Goal: Task Accomplishment & Management: Manage account settings

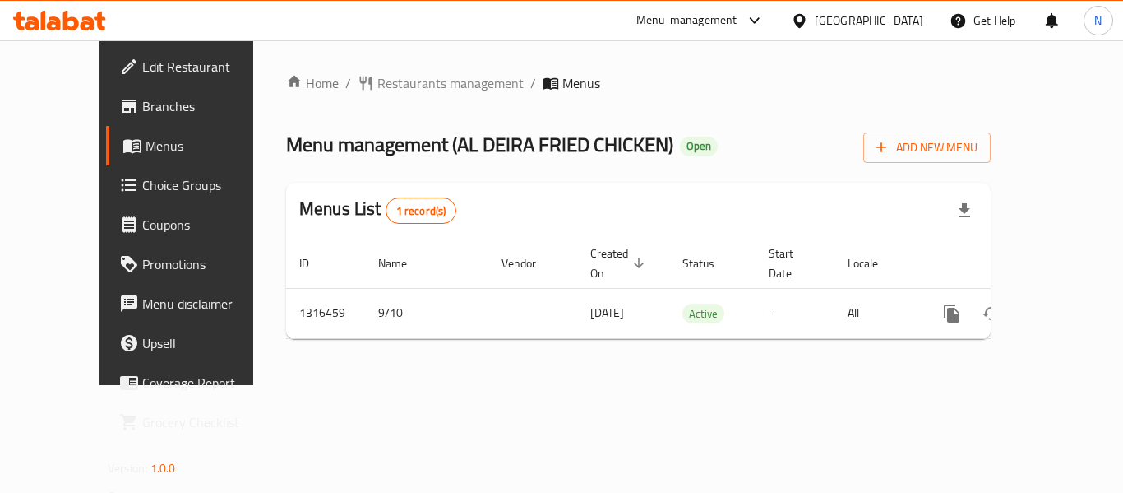
click at [142, 178] on span "Choice Groups" at bounding box center [208, 185] width 132 height 20
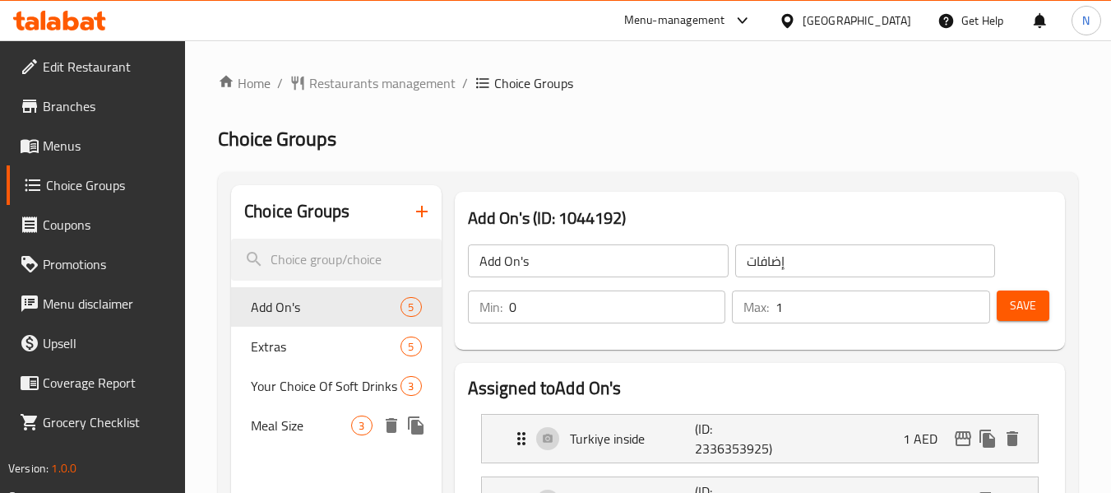
drag, startPoint x: 299, startPoint y: 433, endPoint x: 451, endPoint y: 392, distance: 157.4
click at [299, 433] on span "Meal Size" at bounding box center [301, 425] width 100 height 20
type input "Meal Size"
type input "حجم الوجبة"
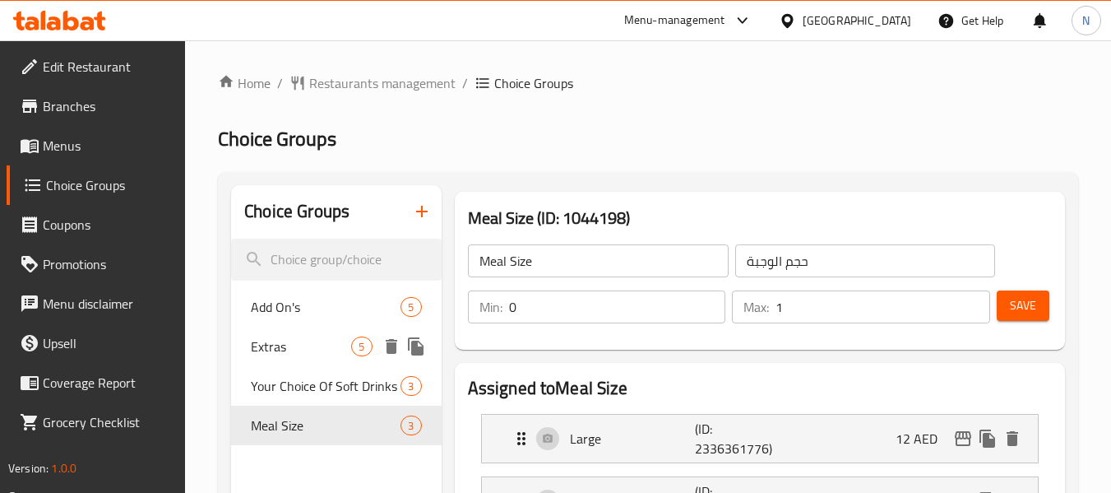
click at [440, 334] on div "Extras 5" at bounding box center [336, 346] width 210 height 39
type input "Extras"
type input "إضافات"
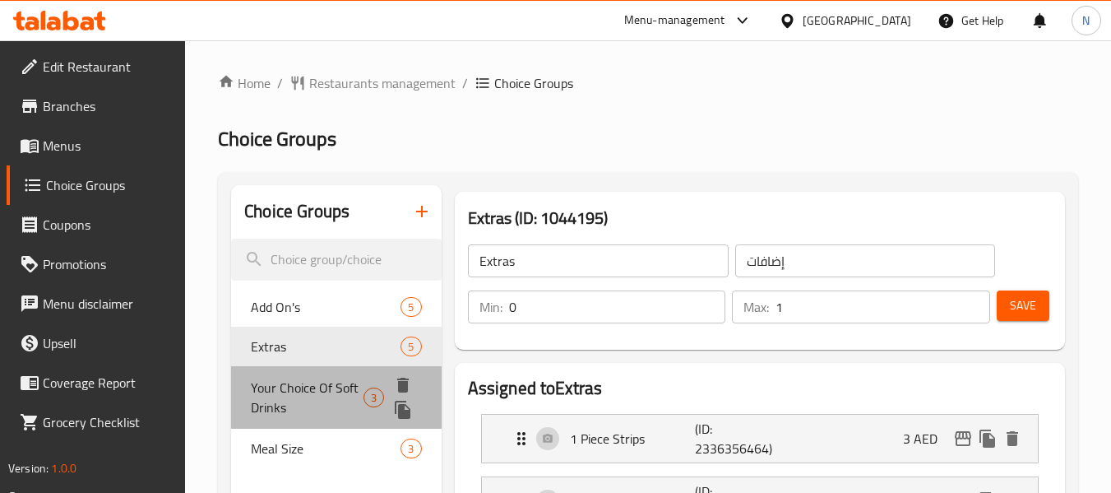
click at [308, 424] on div "Your Choice Of Soft Drinks 3" at bounding box center [336, 397] width 210 height 63
type input "Your Choice Of Soft Drinks"
type input "اختيارك من المشروبات الغازية"
type input "1"
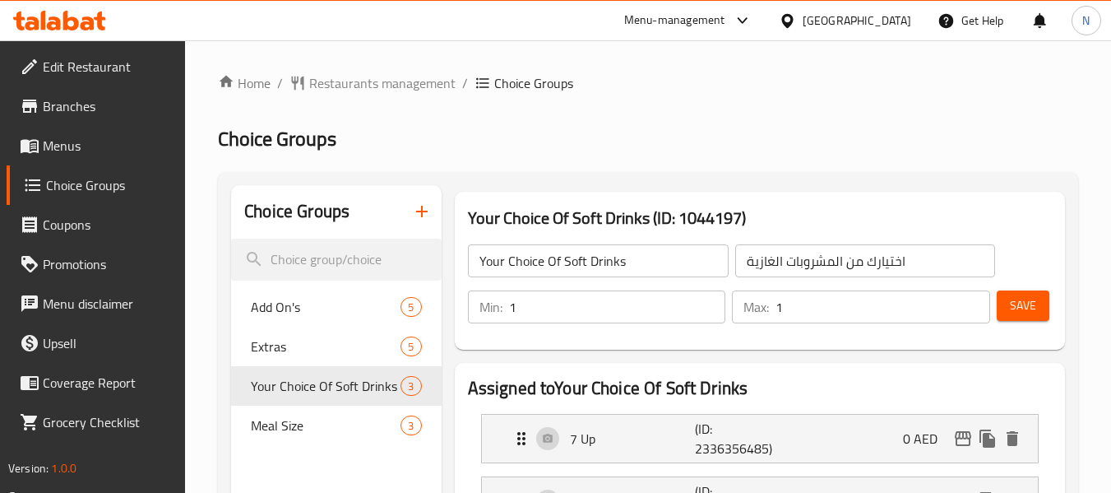
click at [311, 450] on nav "Add On's 5 Extras 5 Your Choice Of Soft Drinks 3 Meal Size 3" at bounding box center [336, 365] width 210 height 171
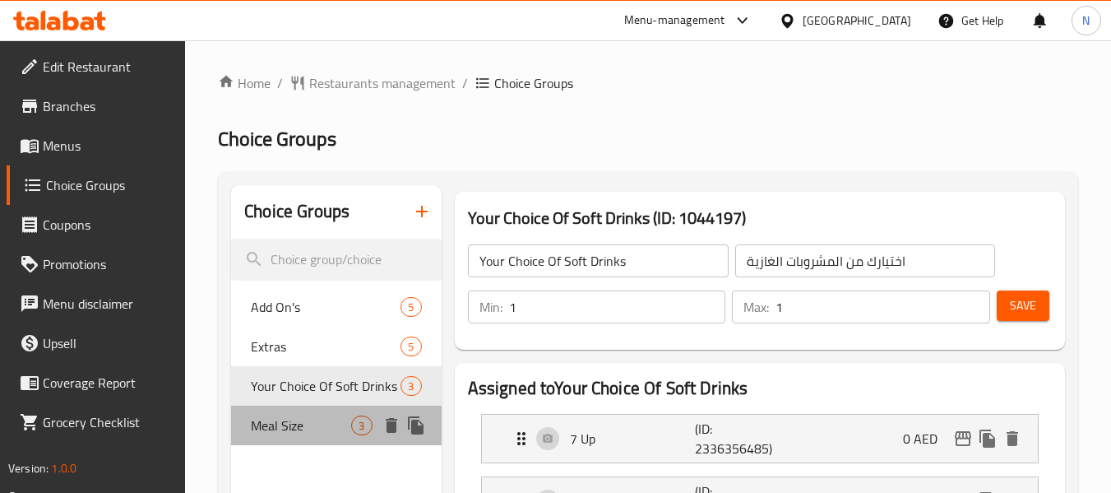
click at [314, 428] on span "Meal Size" at bounding box center [301, 425] width 100 height 20
type input "Meal Size"
type input "حجم الوجبة"
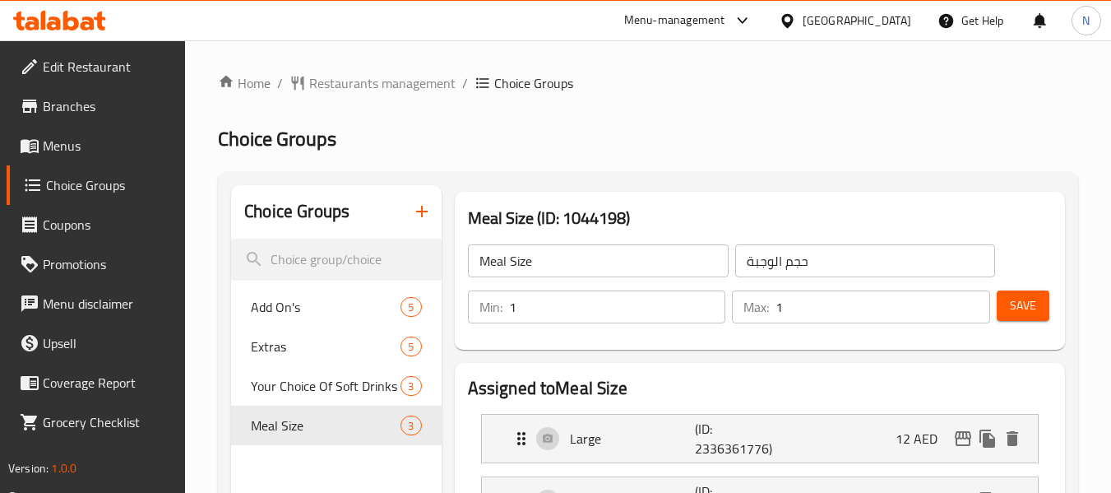
type input "1"
click at [707, 303] on input "1" at bounding box center [617, 306] width 217 height 33
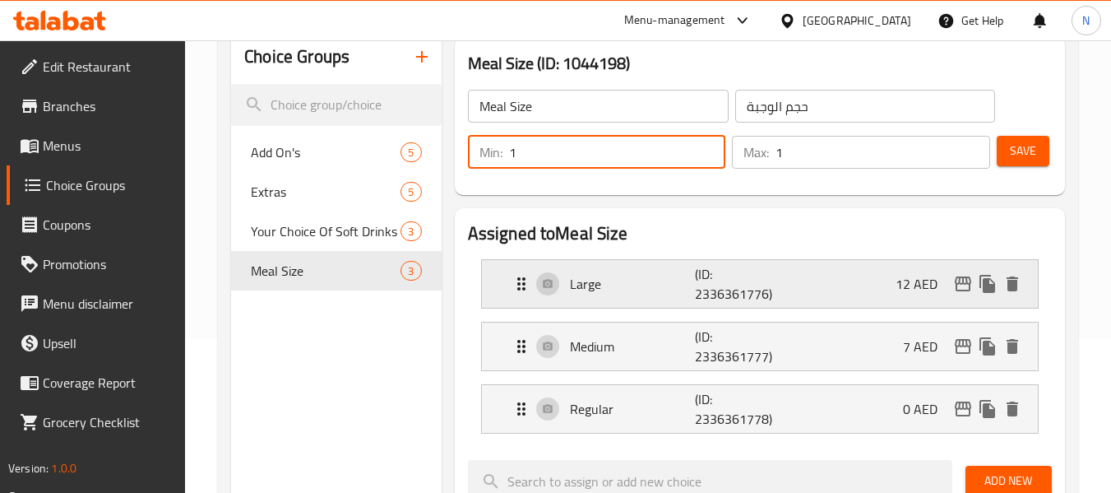
scroll to position [164, 0]
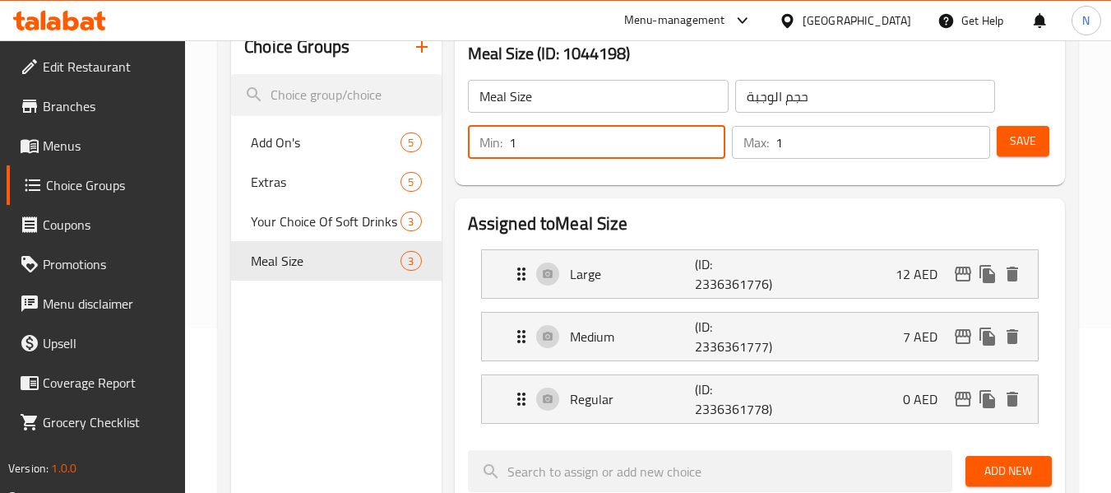
click at [1004, 137] on button "Save" at bounding box center [1023, 141] width 53 height 30
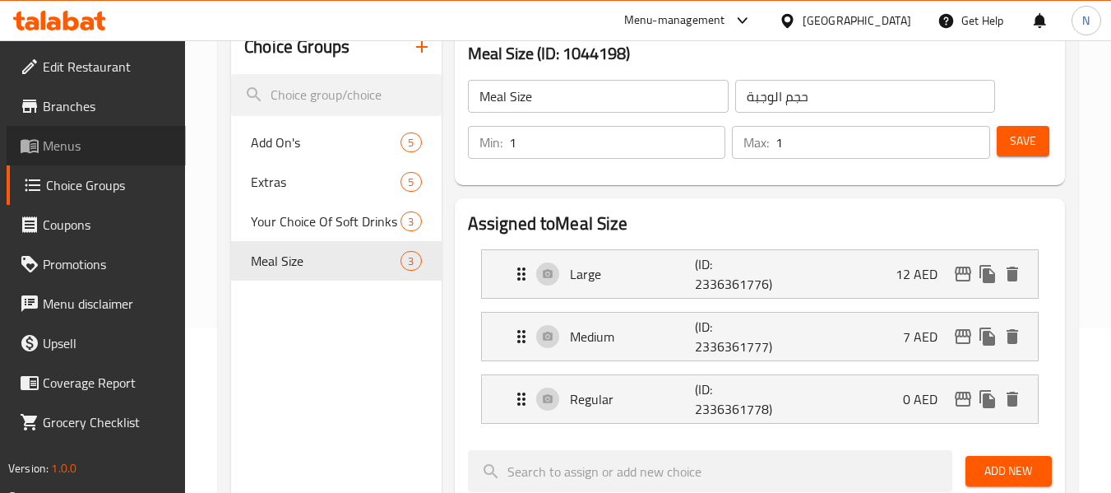
click at [76, 152] on span "Menus" at bounding box center [108, 146] width 130 height 20
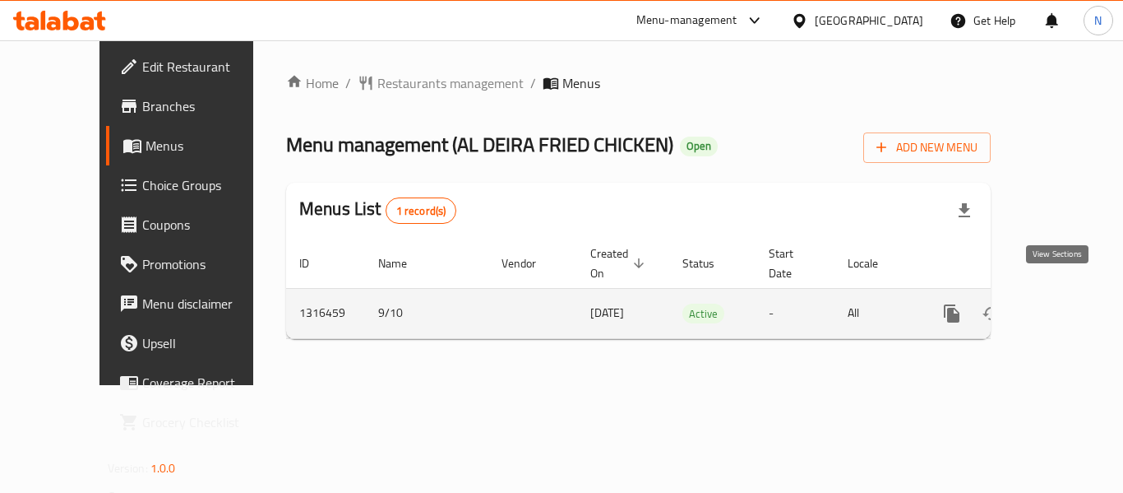
click at [1071, 294] on link "enhanced table" at bounding box center [1070, 313] width 39 height 39
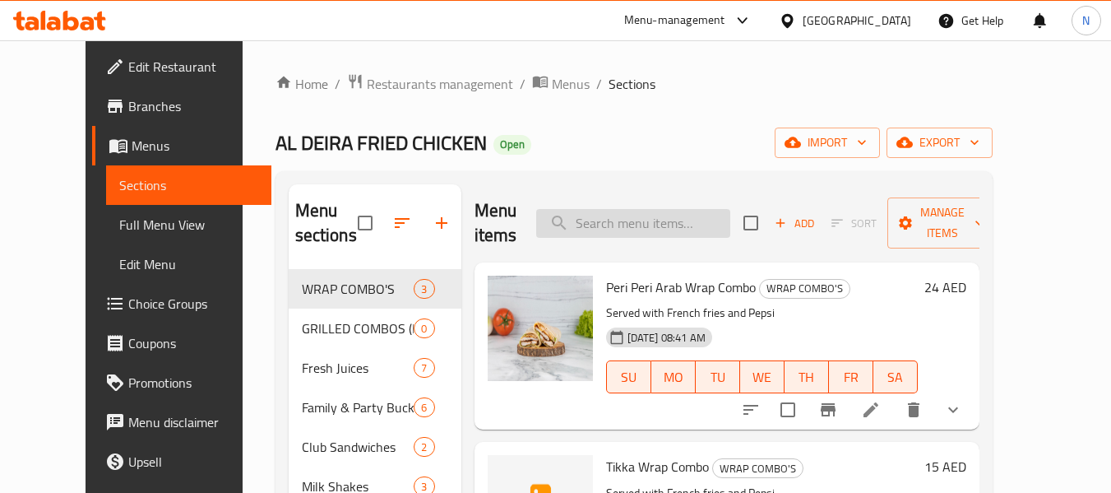
click at [711, 212] on input "search" at bounding box center [633, 223] width 194 height 29
paste input "Hotdog Combo"
type input "Hotdog Combo"
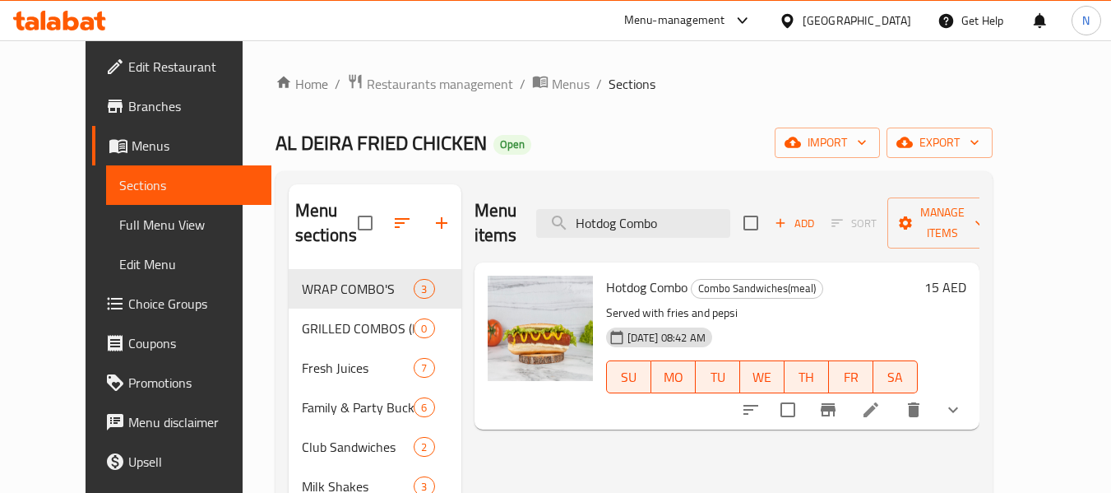
click at [881, 400] on icon at bounding box center [871, 410] width 20 height 20
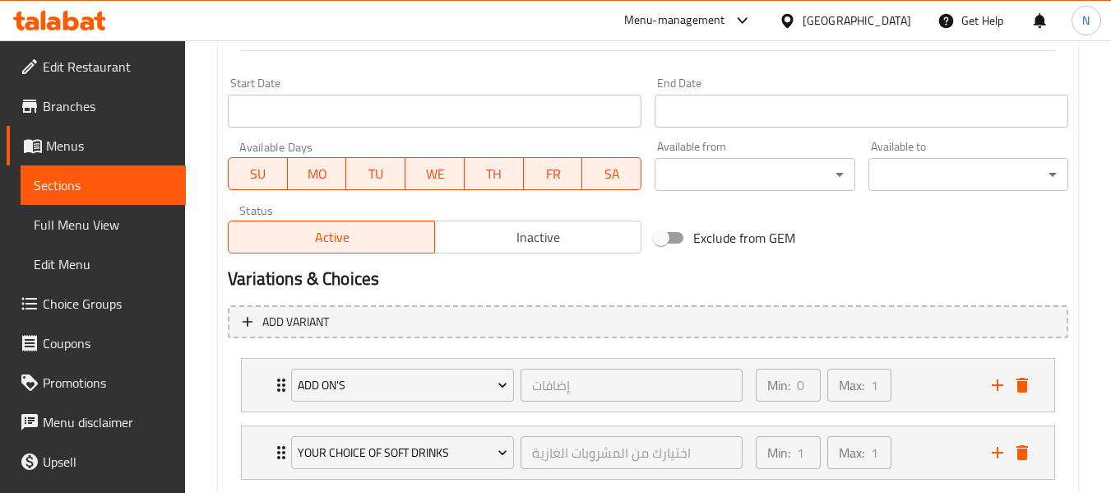
scroll to position [822, 0]
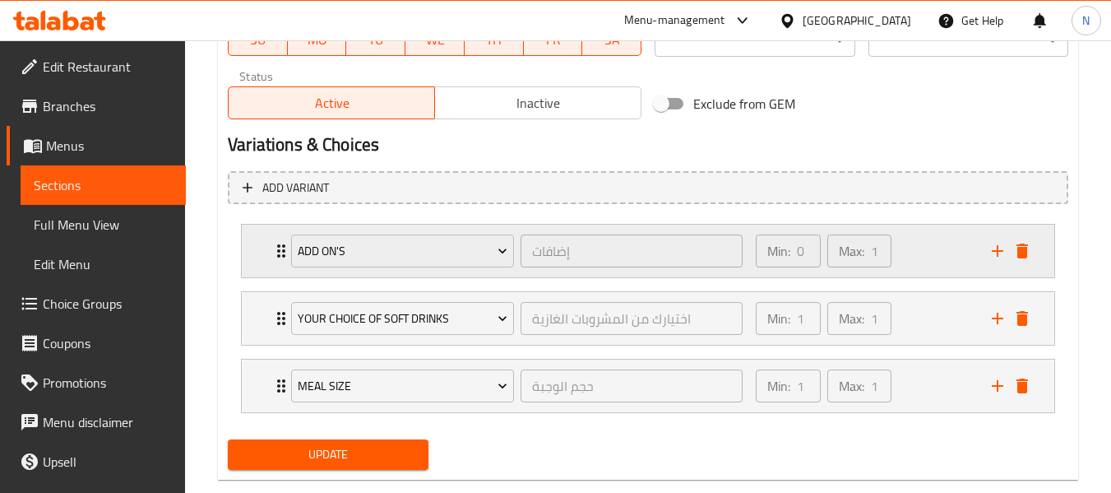
click at [922, 251] on div "Min: 0 ​ Max: 1 ​" at bounding box center [864, 251] width 236 height 53
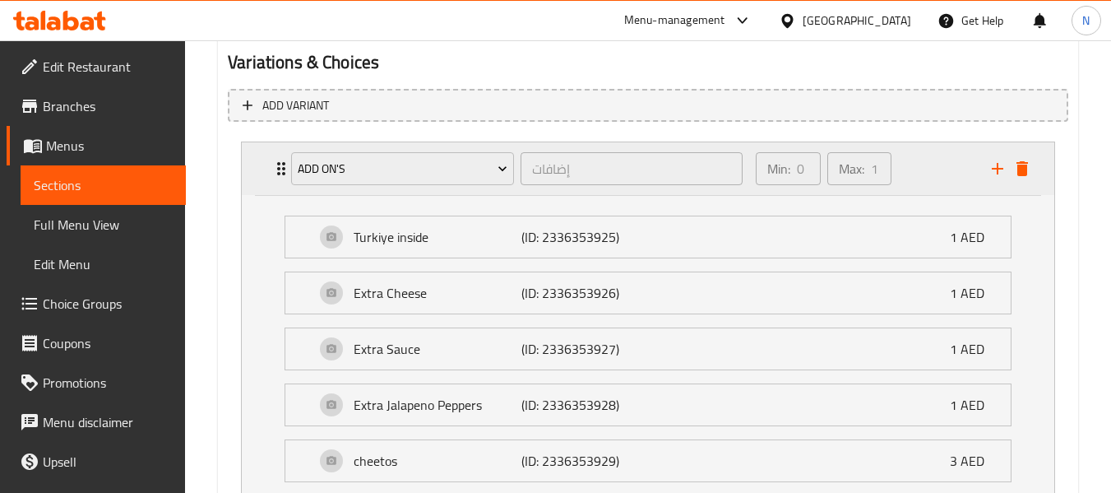
click at [924, 183] on div "Min: 0 ​ Max: 1 ​" at bounding box center [864, 168] width 236 height 53
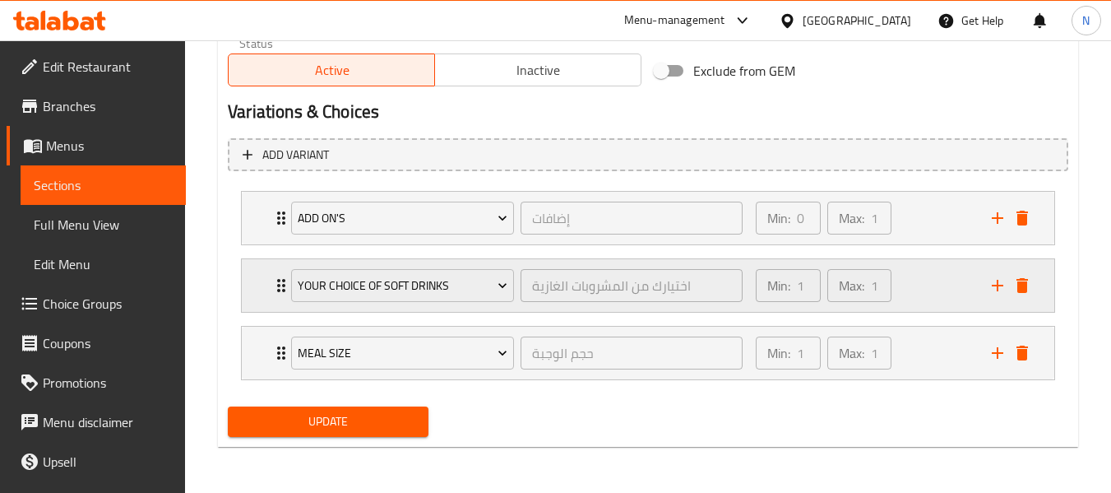
click at [926, 281] on div "Min: 1 ​ Max: 1 ​" at bounding box center [864, 285] width 236 height 53
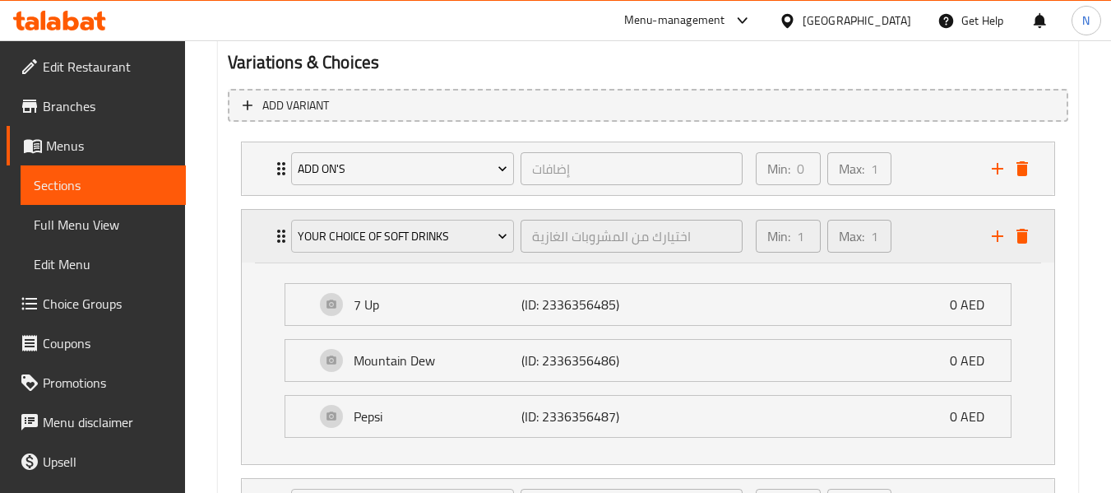
click at [922, 228] on div "Min: 1 ​ Max: 1 ​" at bounding box center [864, 236] width 236 height 53
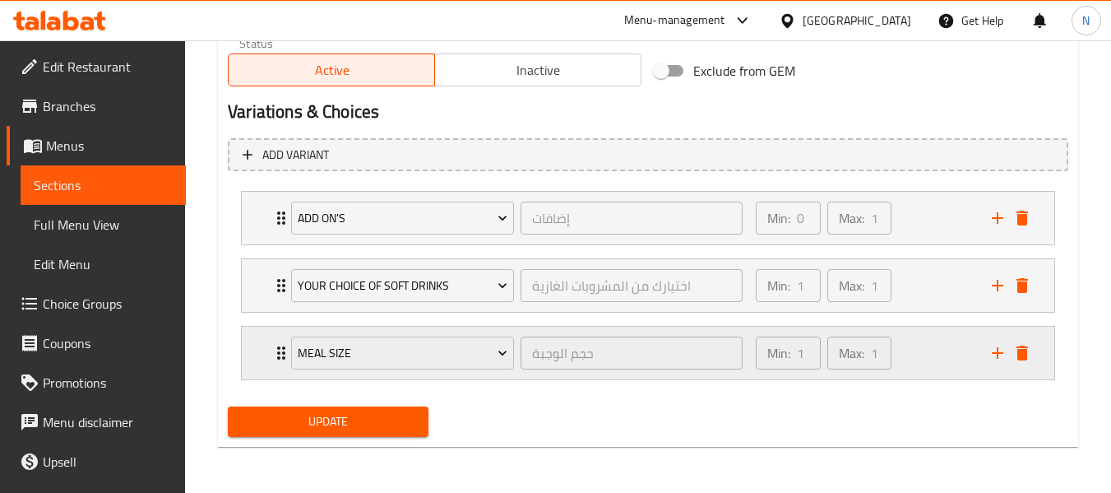
click at [928, 343] on div "Min: 1 ​ Max: 1 ​" at bounding box center [864, 353] width 236 height 53
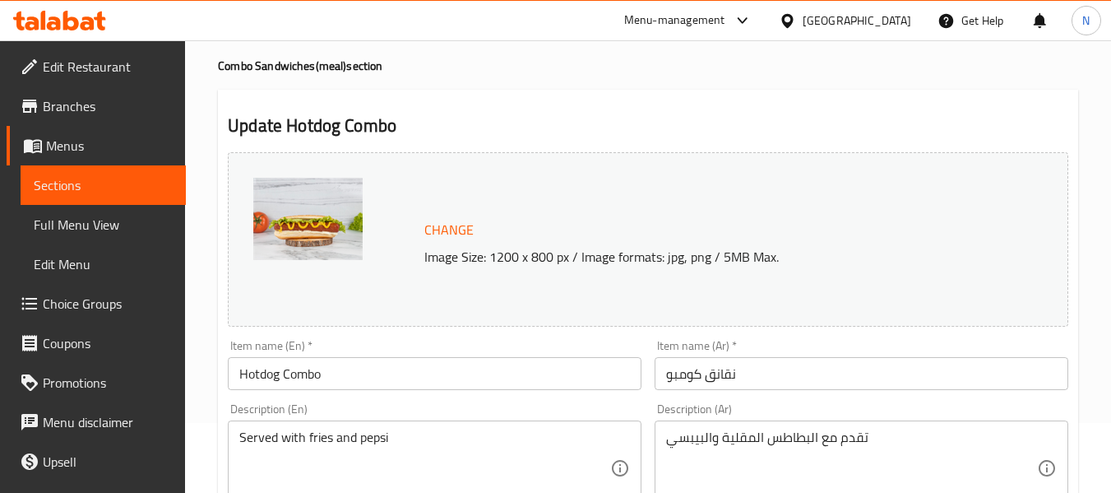
scroll to position [0, 0]
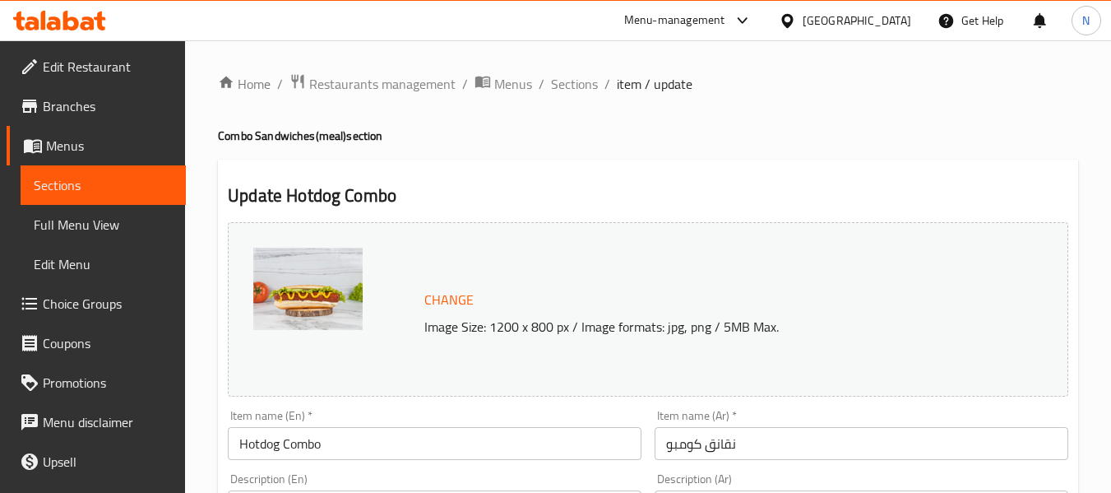
drag, startPoint x: 593, startPoint y: 93, endPoint x: 595, endPoint y: 106, distance: 13.3
click at [593, 93] on span "Sections" at bounding box center [574, 84] width 47 height 20
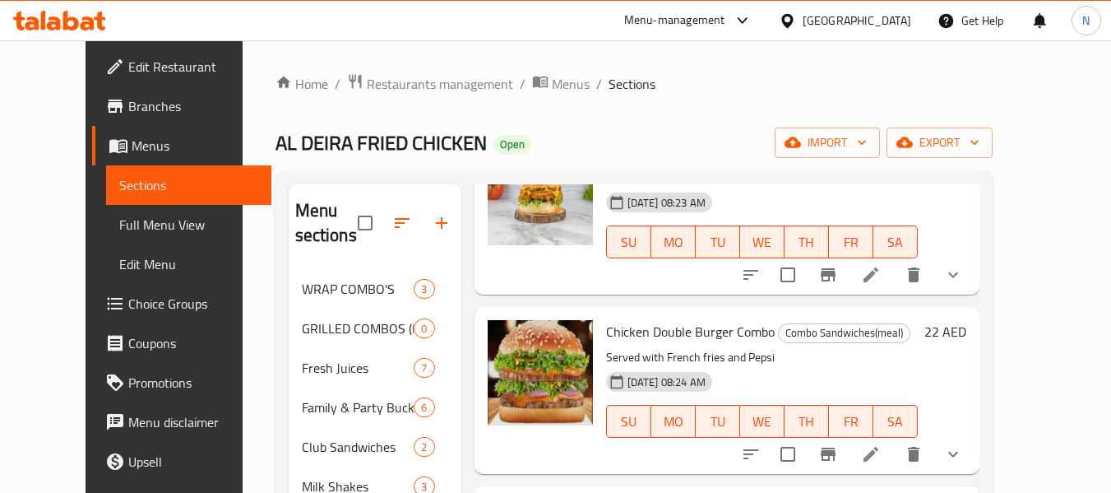
scroll to position [329, 0]
